Goal: Task Accomplishment & Management: Complete application form

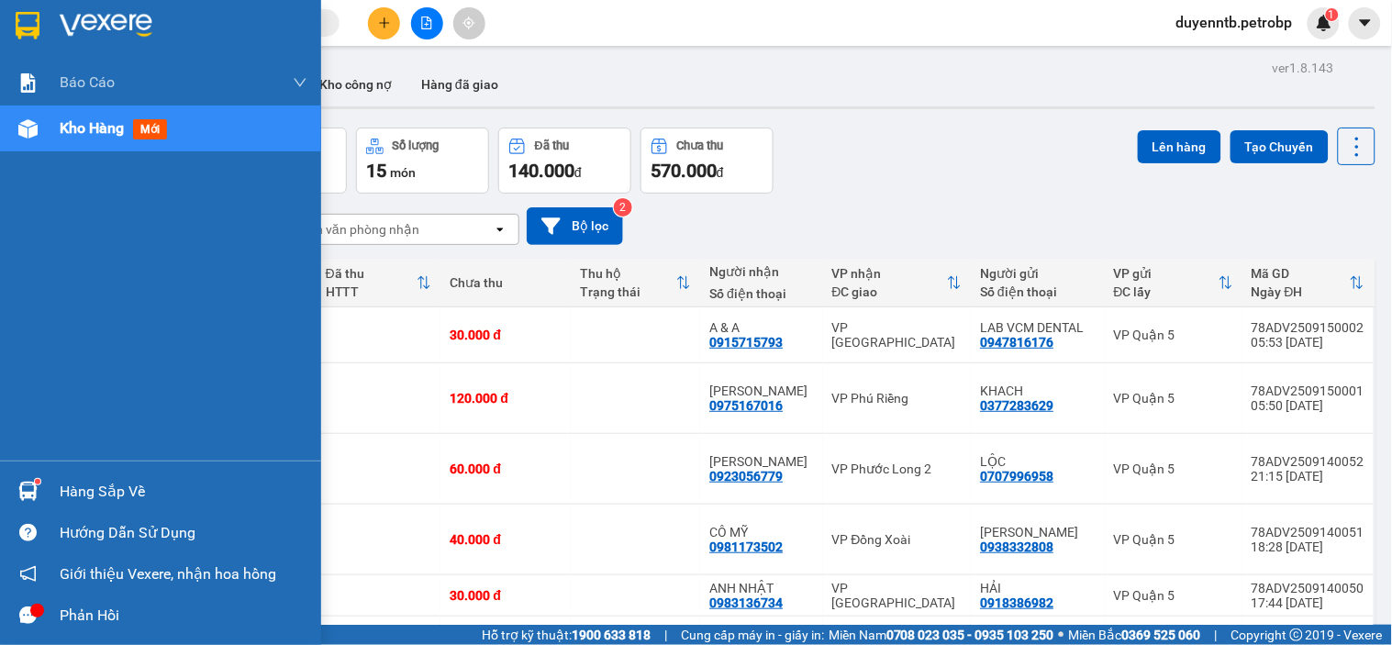
drag, startPoint x: 73, startPoint y: 510, endPoint x: 79, endPoint y: 498, distance: 13.1
click at [73, 507] on div "Hàng sắp về" at bounding box center [160, 491] width 321 height 41
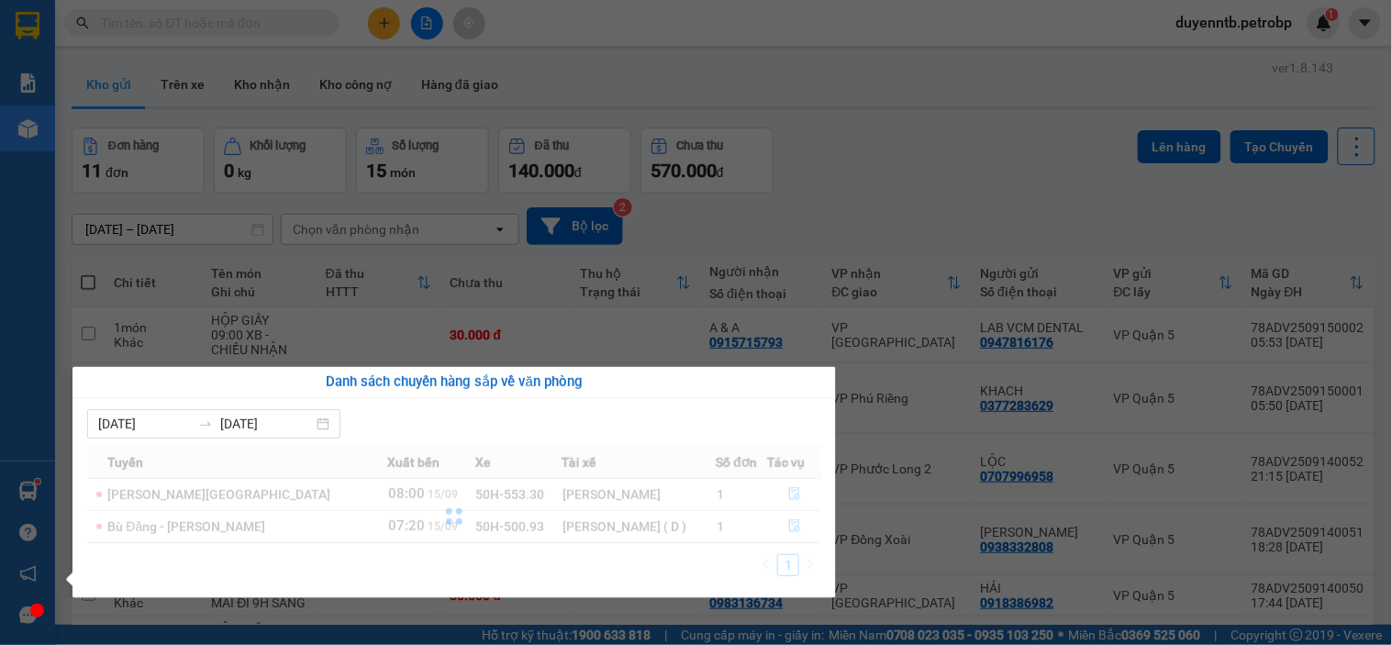
click at [79, 497] on div "09/09/2025 15/09/2025 Tuyến Xuất bến Xe Tài xế Số đơn Tác vụ Lộc Ninh - Hồ Chí …" at bounding box center [454, 498] width 764 height 200
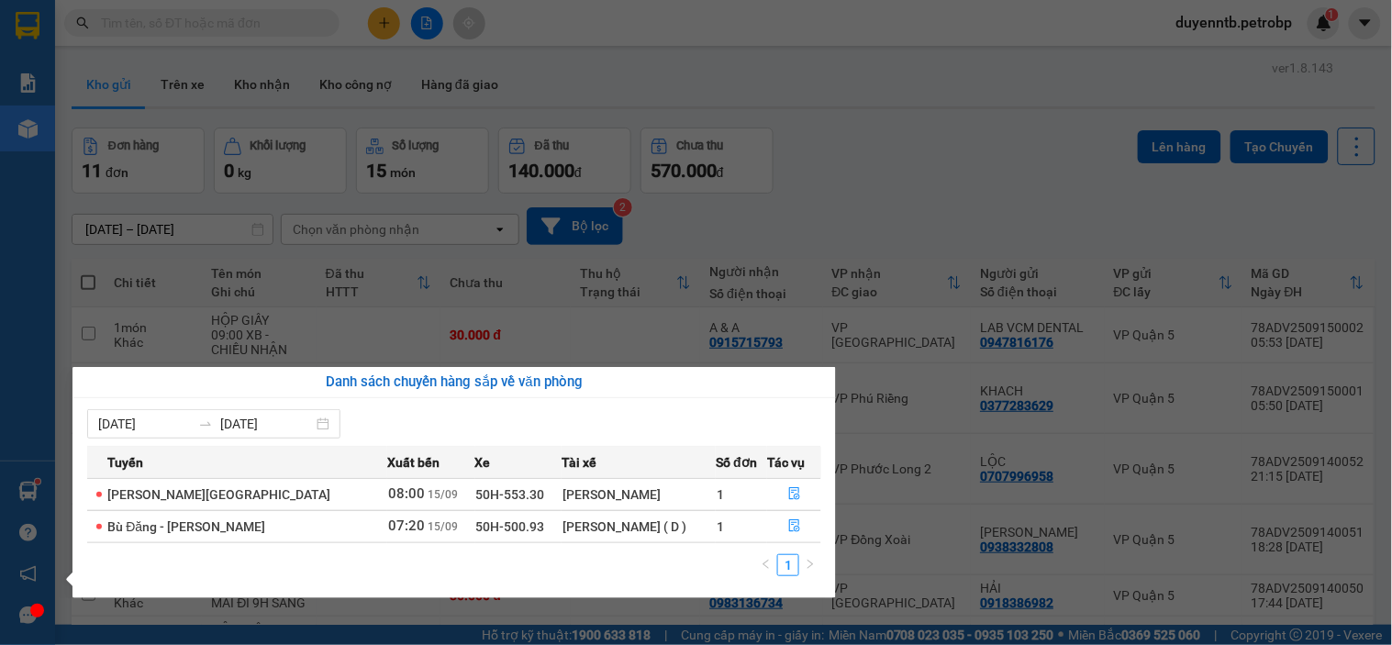
click at [53, 493] on div "Báo cáo BC tiền tận nơi (trưởng trạm) Báo cáo 1 (nv): Số tiền đã thu của văn ph…" at bounding box center [27, 322] width 55 height 645
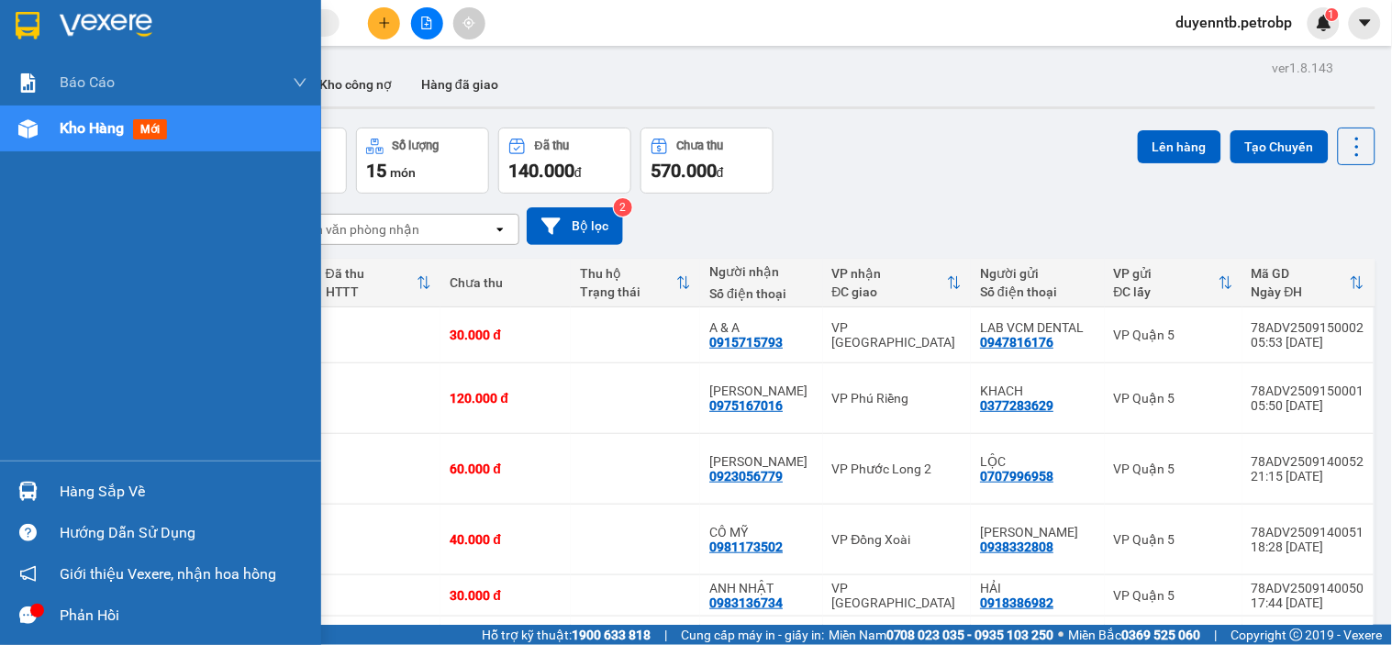
click at [68, 486] on div "Hàng sắp về" at bounding box center [184, 492] width 248 height 28
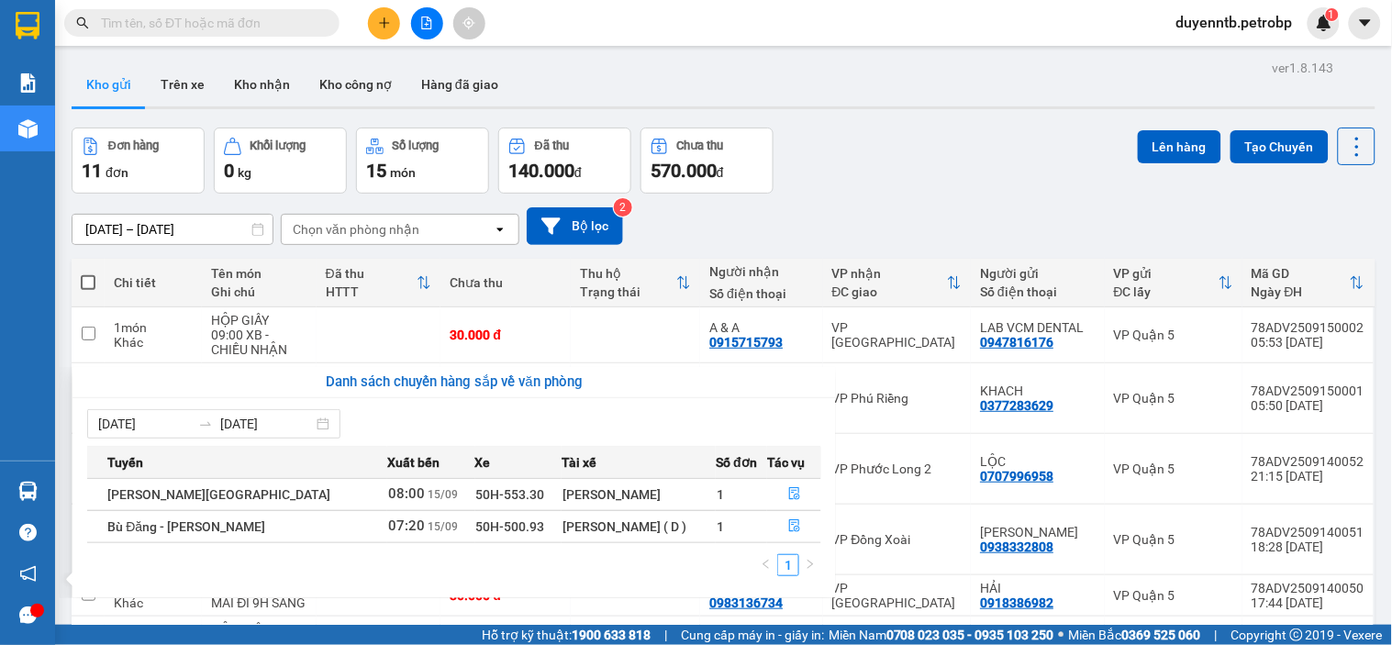
click at [987, 181] on section "Kết quả tìm kiếm ( 0 ) Bộ lọc No Data duyenntb.petrobp 1 Báo cáo BC tiền tận nơ…" at bounding box center [696, 322] width 1392 height 645
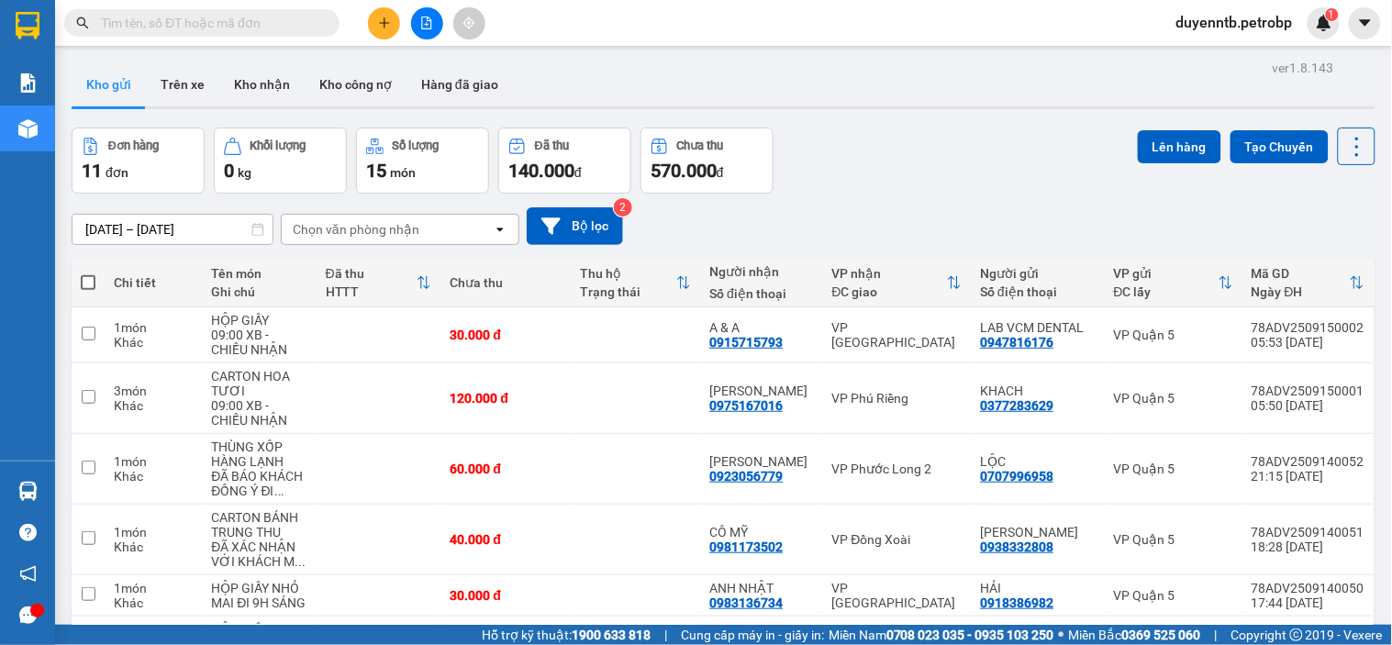
click at [188, 20] on input "text" at bounding box center [209, 23] width 217 height 20
paste input "0903776893"
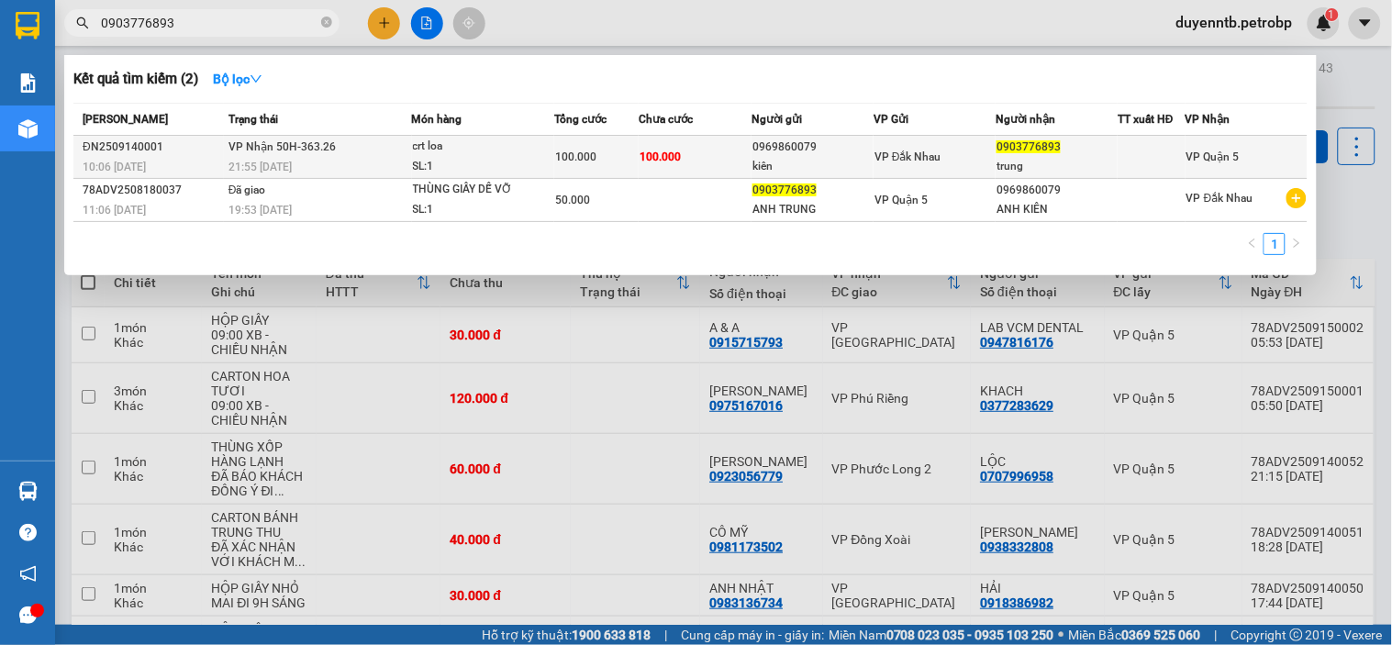
type input "0903776893"
click at [354, 145] on td "VP Nhận 50H-363.26 21:55 - 14/09" at bounding box center [318, 157] width 188 height 43
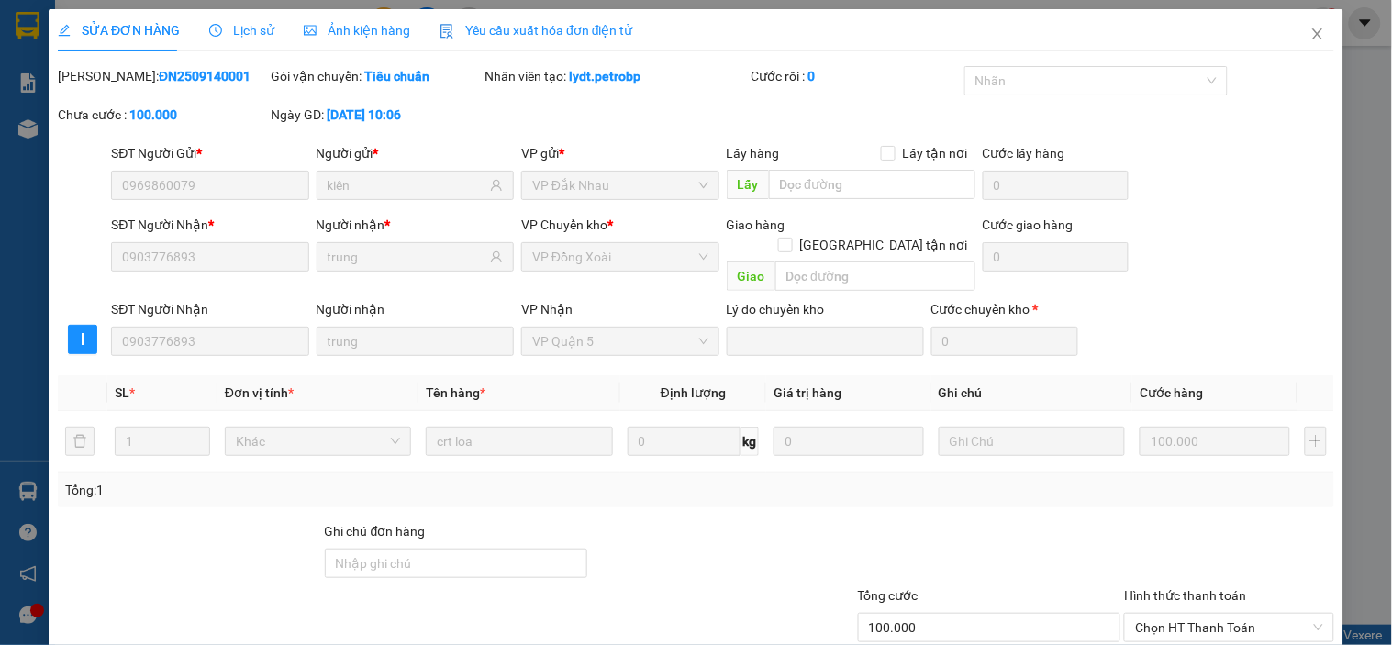
type input "0969860079"
type input "kiên"
type input "0903776893"
type input "trung"
type input "100.000"
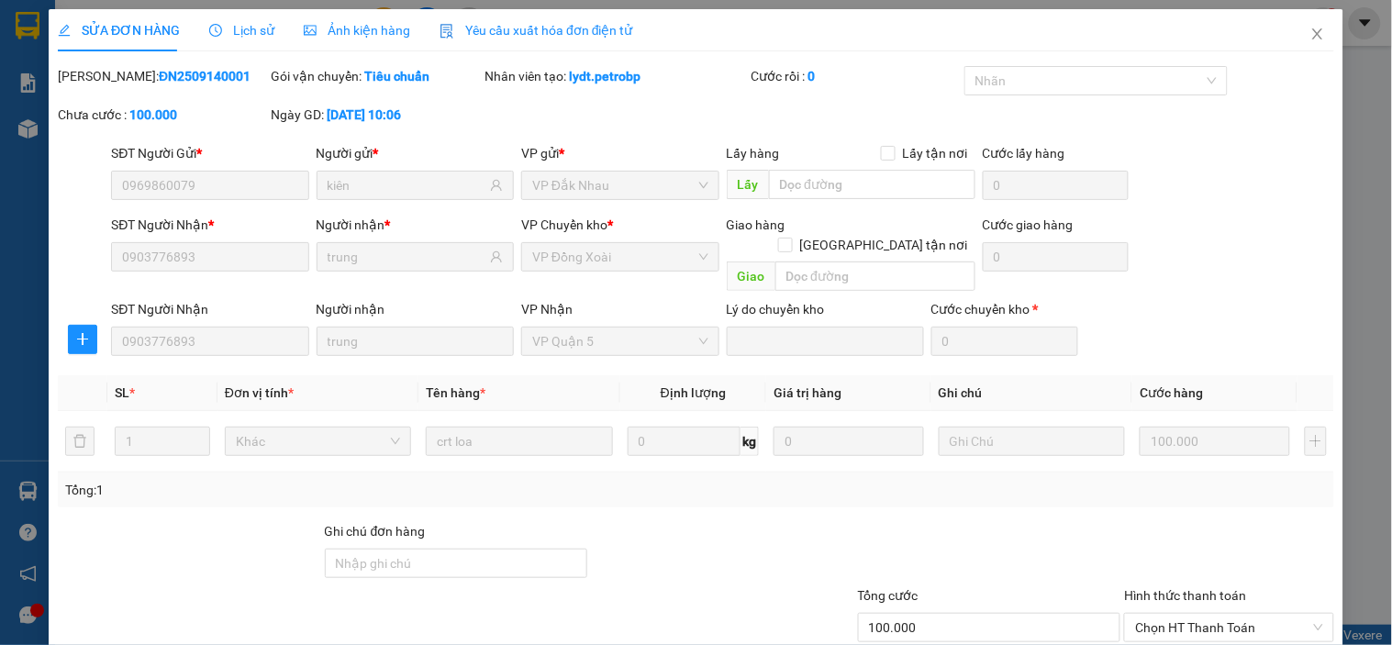
type input "100.000"
click at [251, 23] on span "Lịch sử" at bounding box center [241, 30] width 65 height 15
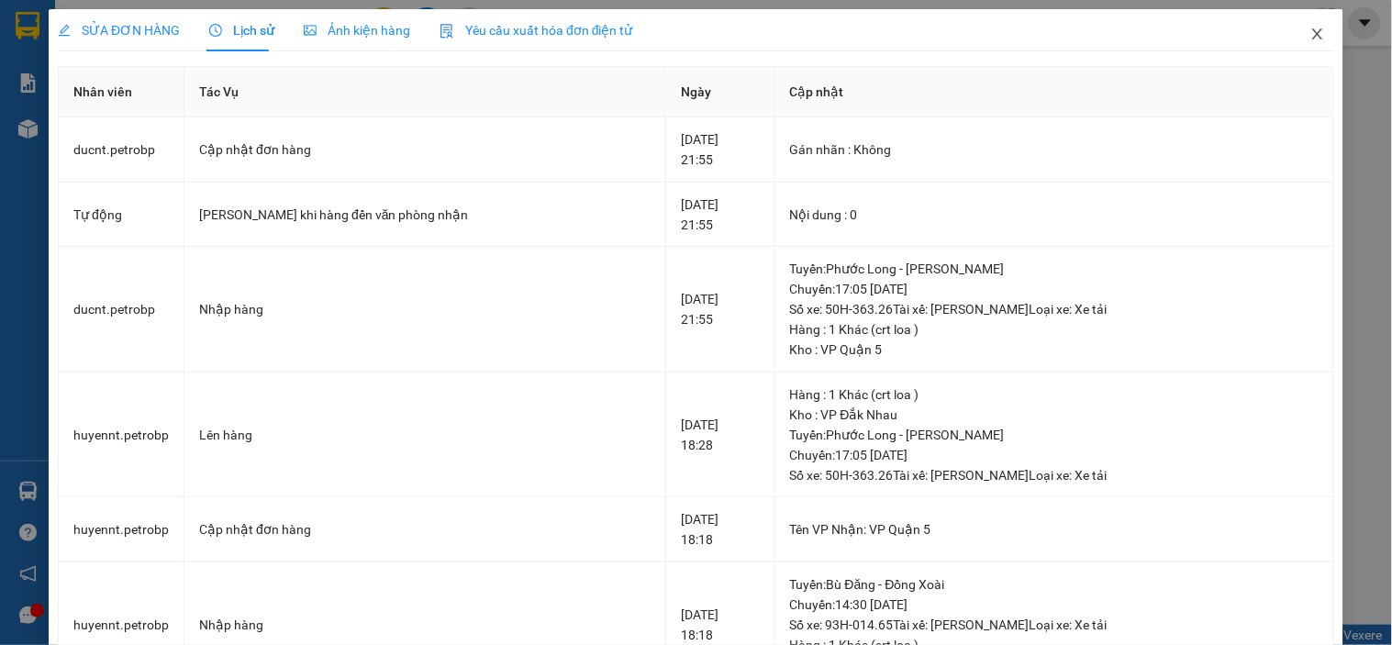
click at [1310, 41] on icon "close" at bounding box center [1317, 34] width 15 height 15
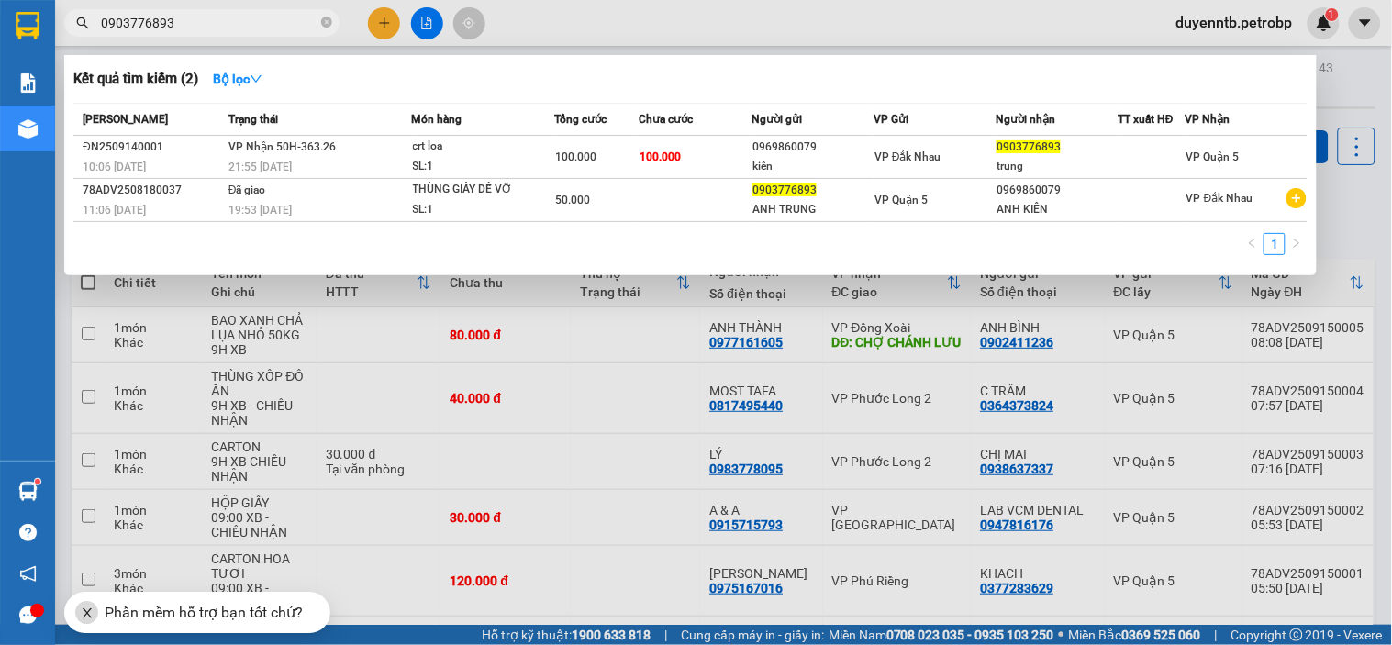
click at [194, 28] on input "0903776893" at bounding box center [209, 23] width 217 height 20
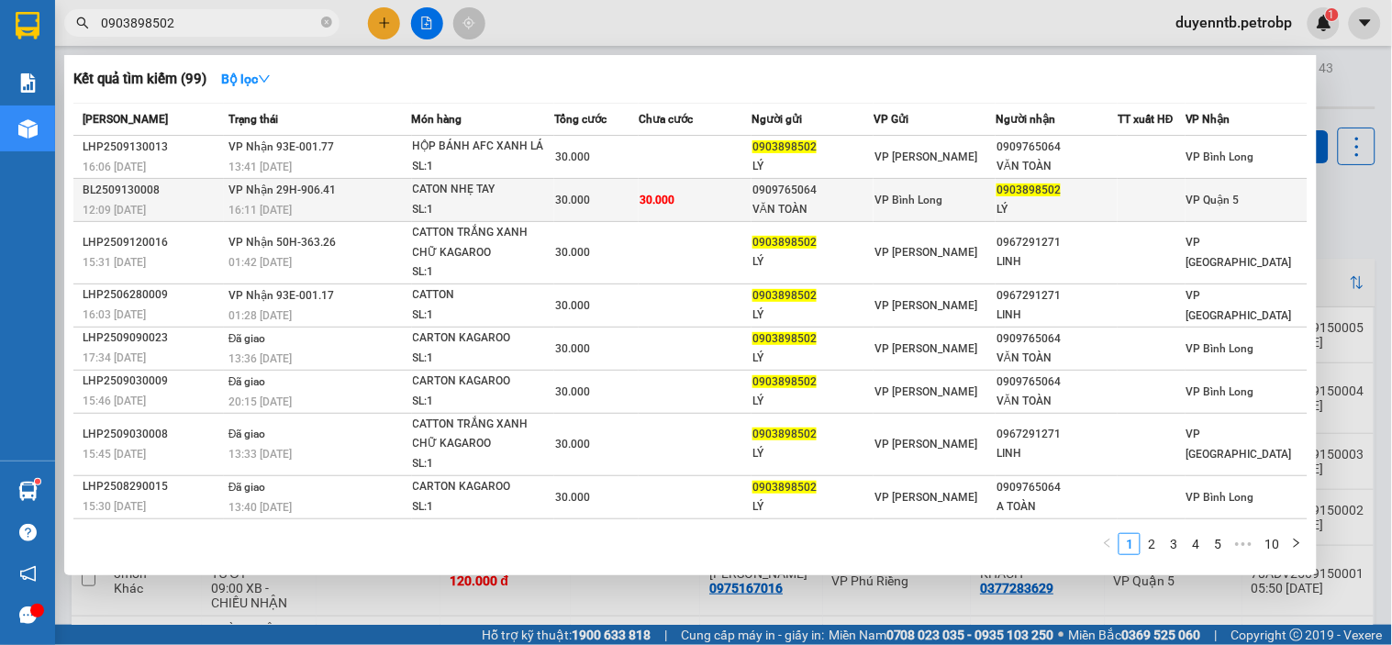
type input "0903898502"
click at [335, 212] on div "16:11 - 13/09" at bounding box center [320, 210] width 183 height 20
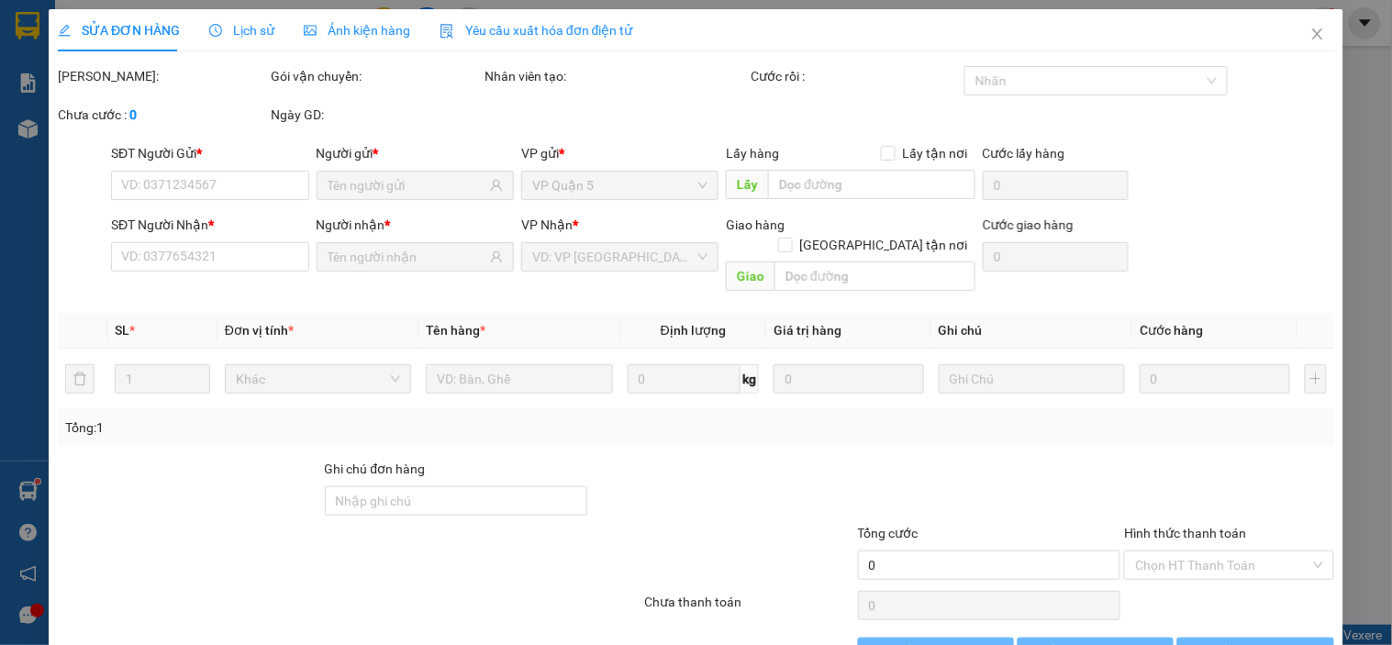
type input "0909765064"
type input "VĂN TOÀN"
type input "0903898502"
type input "LÝ"
type input "30.000"
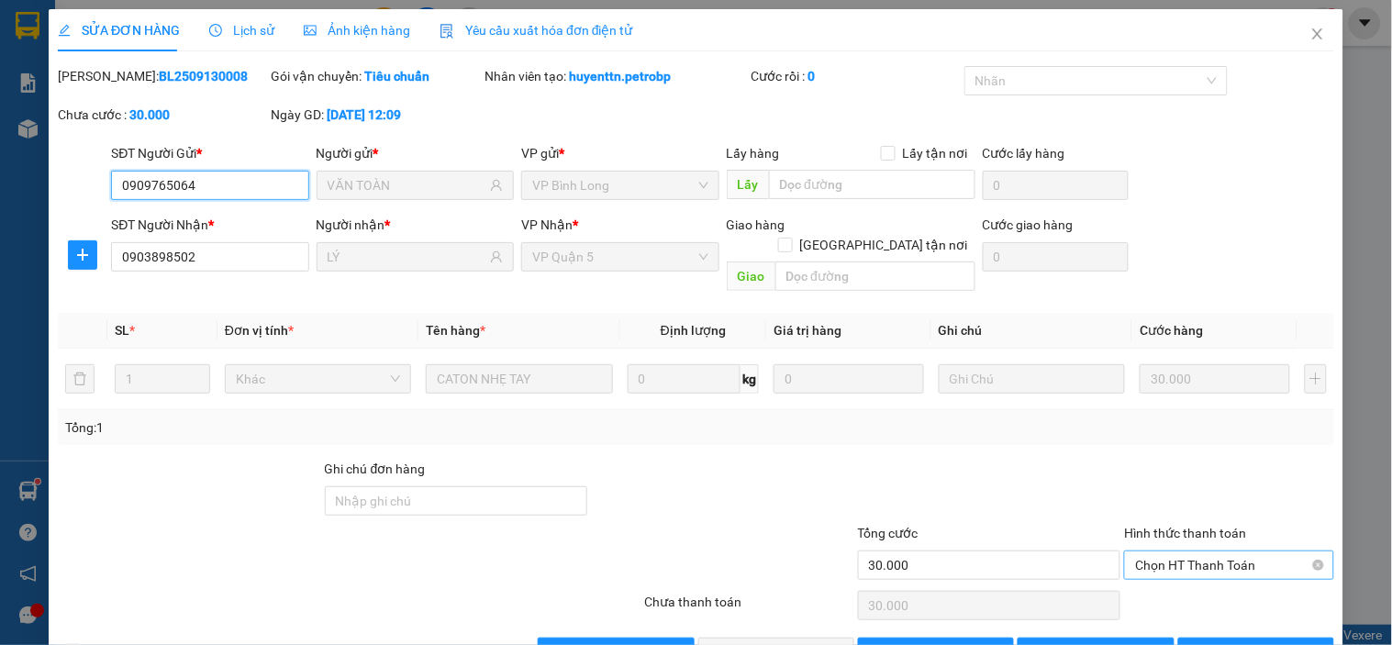
click at [1207, 552] on span "Chọn HT Thanh Toán" at bounding box center [1228, 566] width 187 height 28
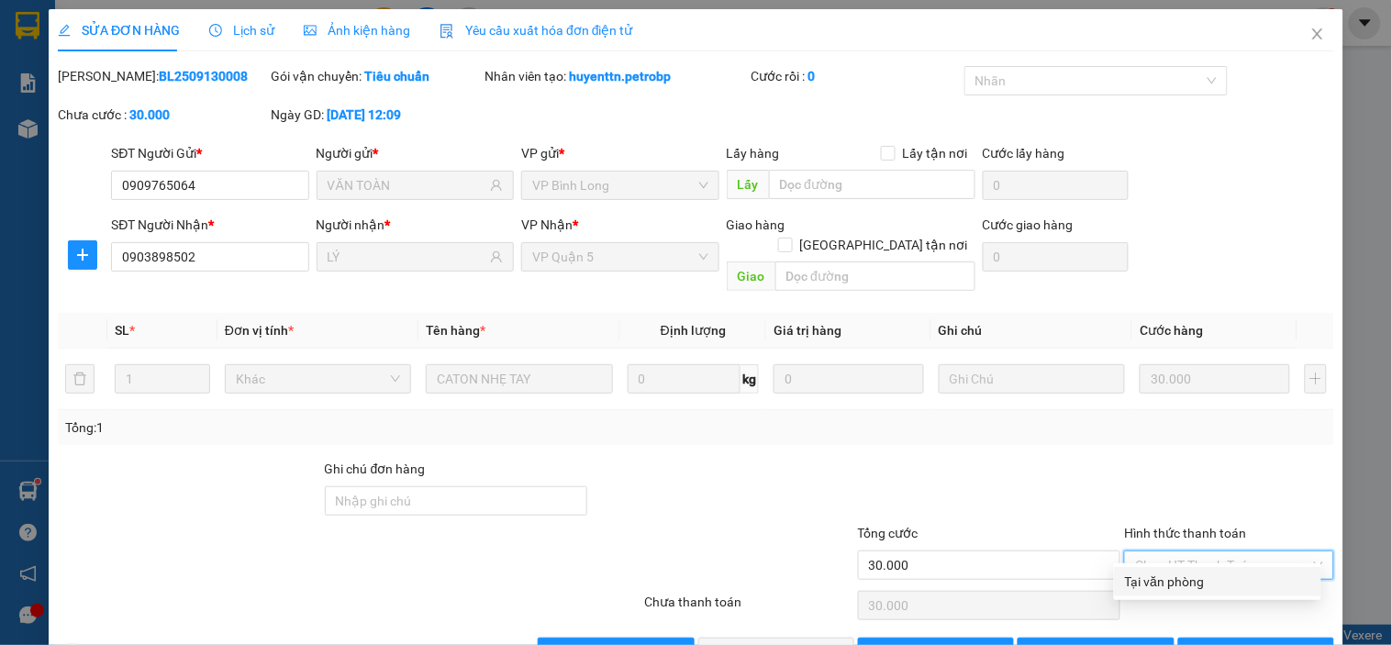
drag, startPoint x: 1189, startPoint y: 587, endPoint x: 1181, endPoint y: 576, distance: 13.8
click at [1187, 588] on div "Tại văn phòng" at bounding box center [1217, 582] width 185 height 20
type input "0"
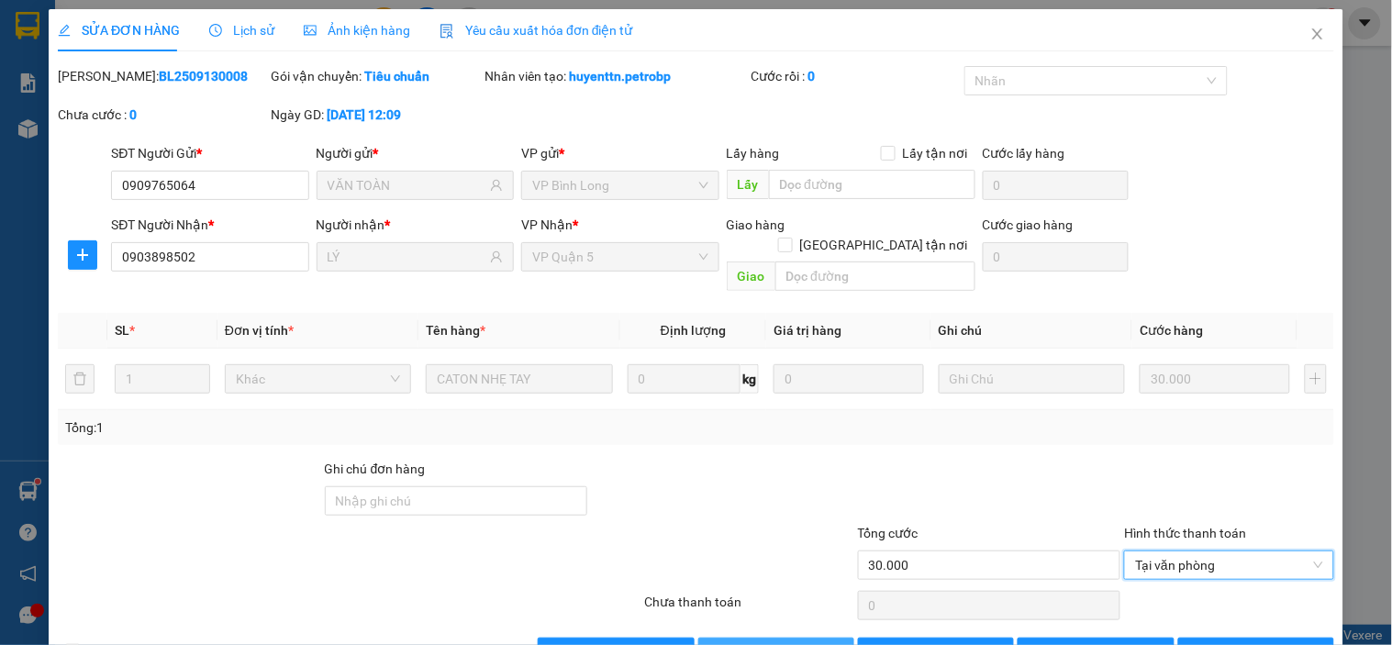
click at [771, 642] on span "Giao hàng" at bounding box center [786, 652] width 59 height 20
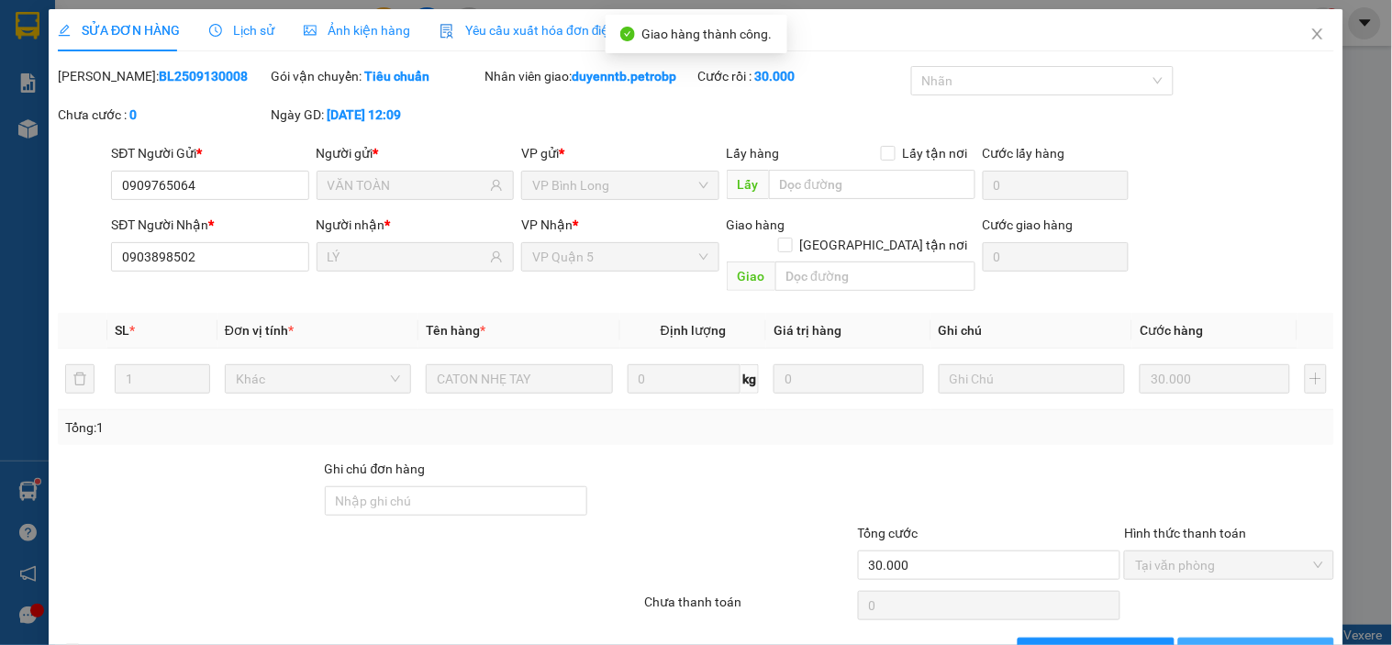
click at [1240, 642] on span "In biên lai" at bounding box center [1266, 652] width 53 height 20
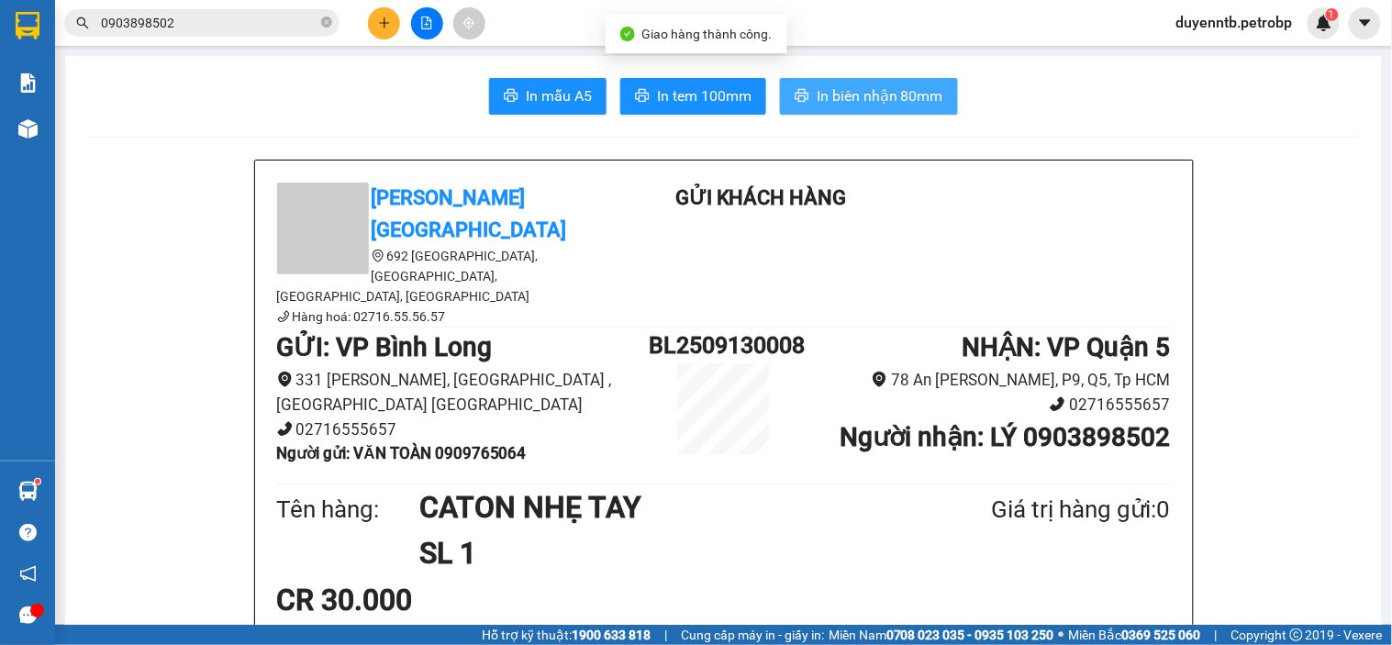
click at [838, 99] on span "In biên nhận 80mm" at bounding box center [880, 95] width 127 height 23
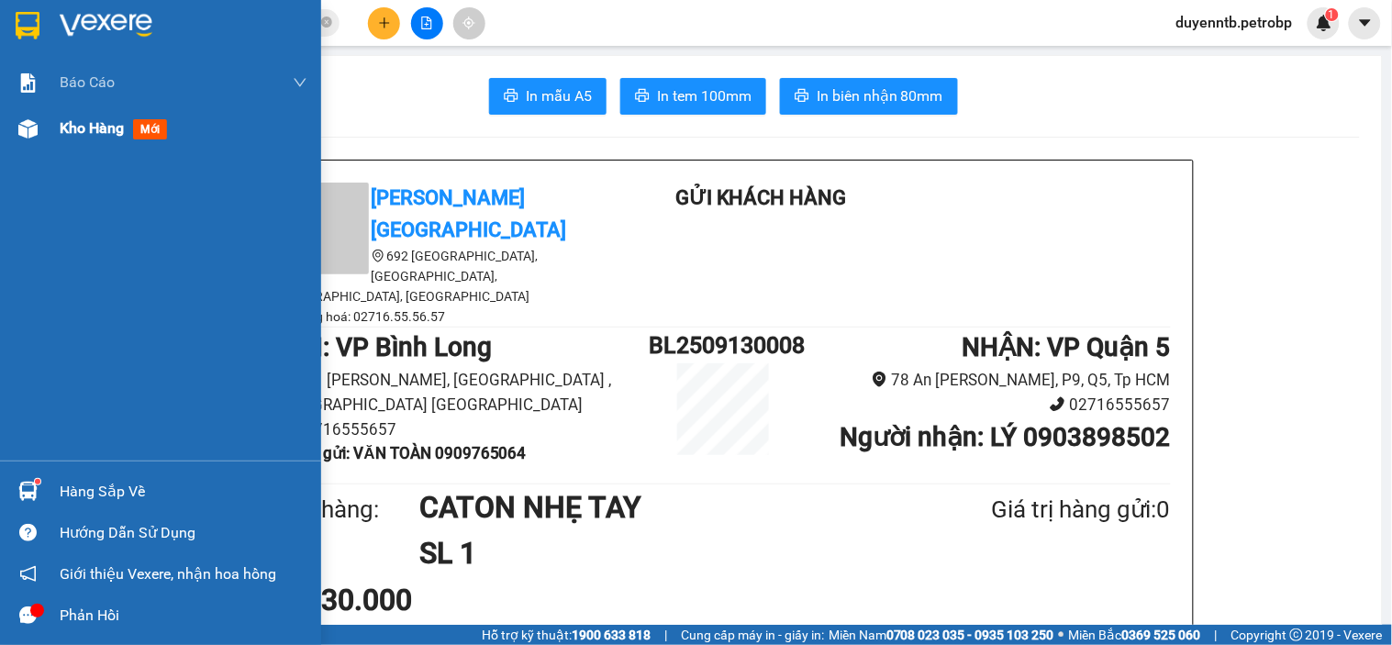
click at [48, 130] on div "Kho hàng mới" at bounding box center [160, 129] width 321 height 46
